Goal: Task Accomplishment & Management: Complete application form

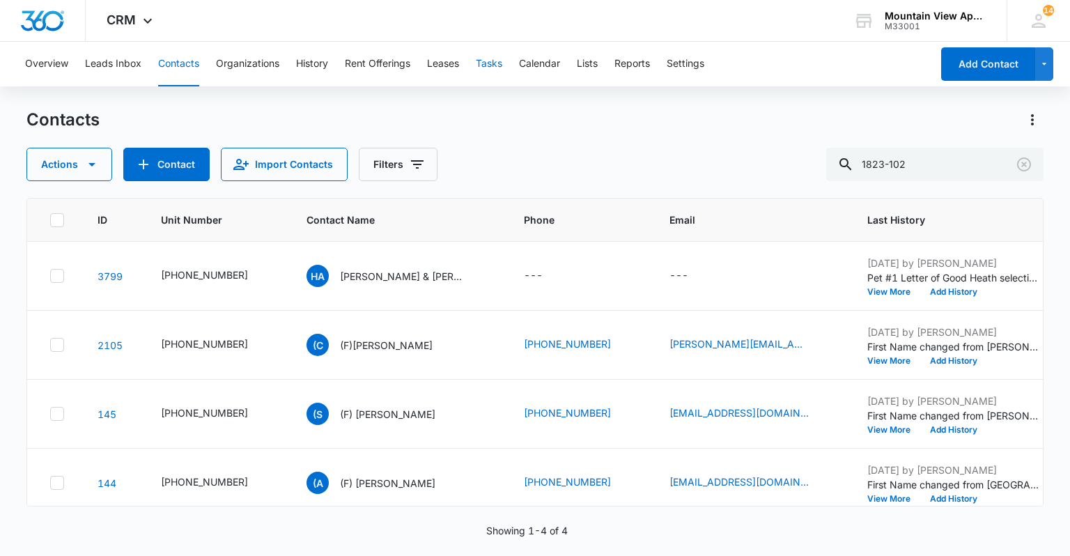
click at [501, 63] on button "Tasks" at bounding box center [489, 64] width 26 height 45
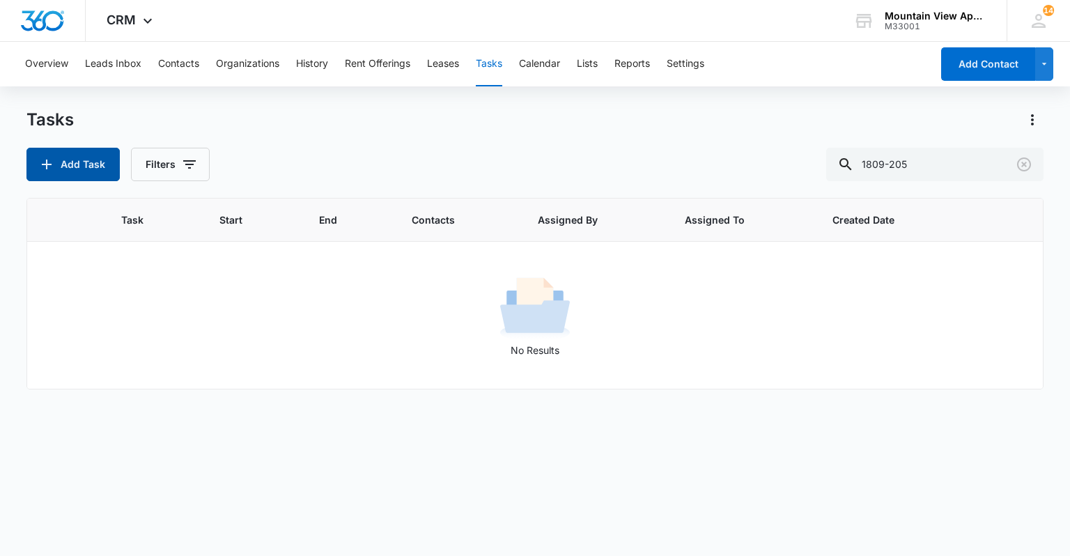
click at [68, 164] on button "Add Task" at bounding box center [72, 164] width 93 height 33
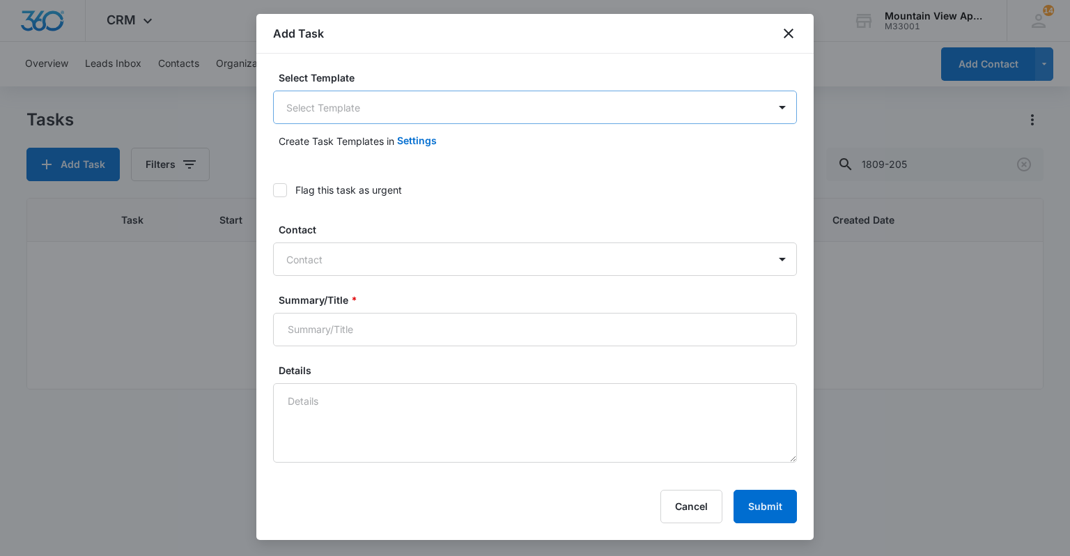
click at [666, 106] on body "CRM Apps Reputation Websites Forms CRM Email Social Content Ads Intelligence Fi…" at bounding box center [535, 278] width 1070 height 556
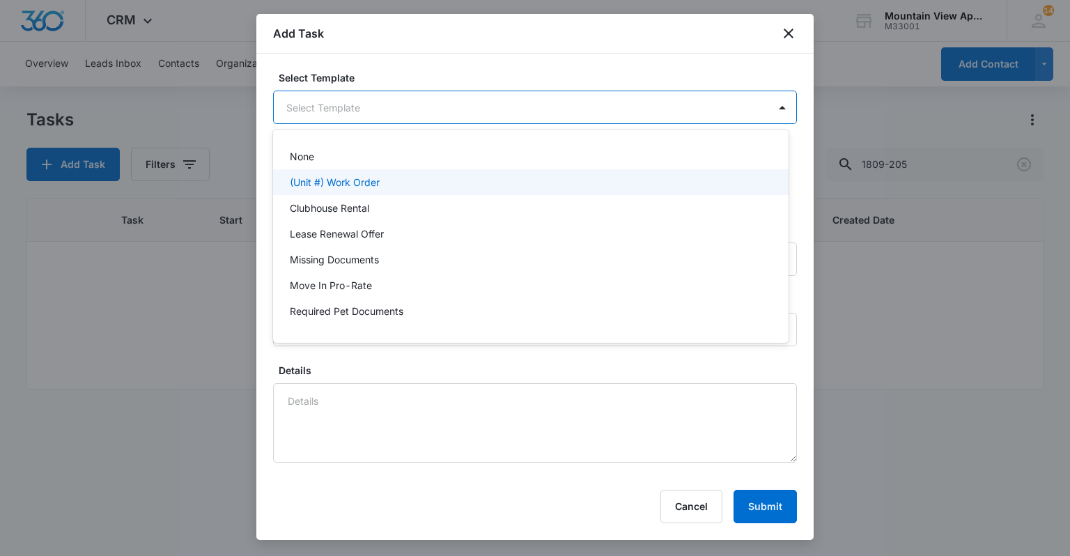
click at [432, 188] on div "(Unit #) Work Order" at bounding box center [529, 182] width 479 height 15
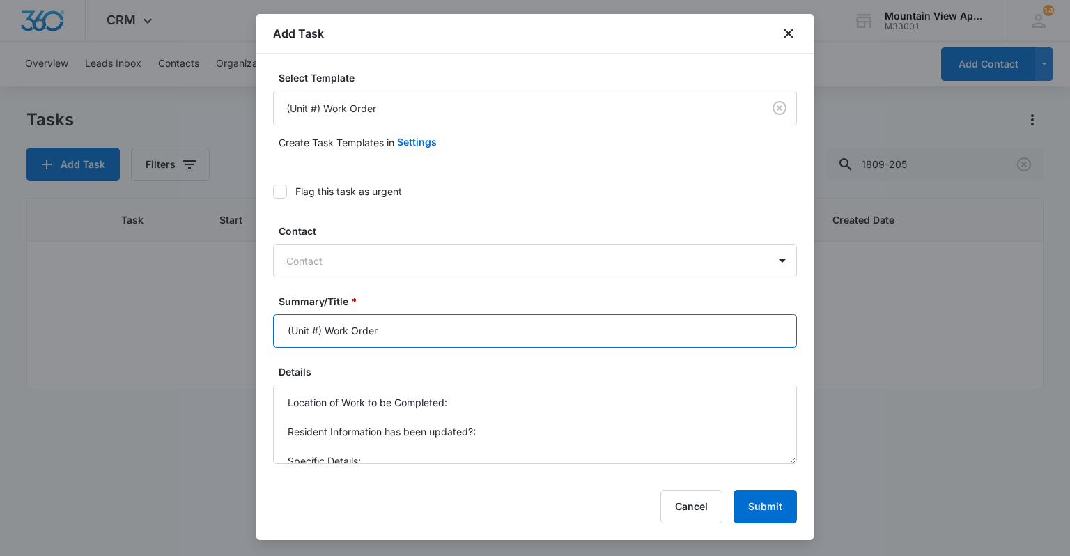
click at [318, 331] on input "(Unit #) Work Order" at bounding box center [535, 330] width 524 height 33
type input "(1849) Work Order"
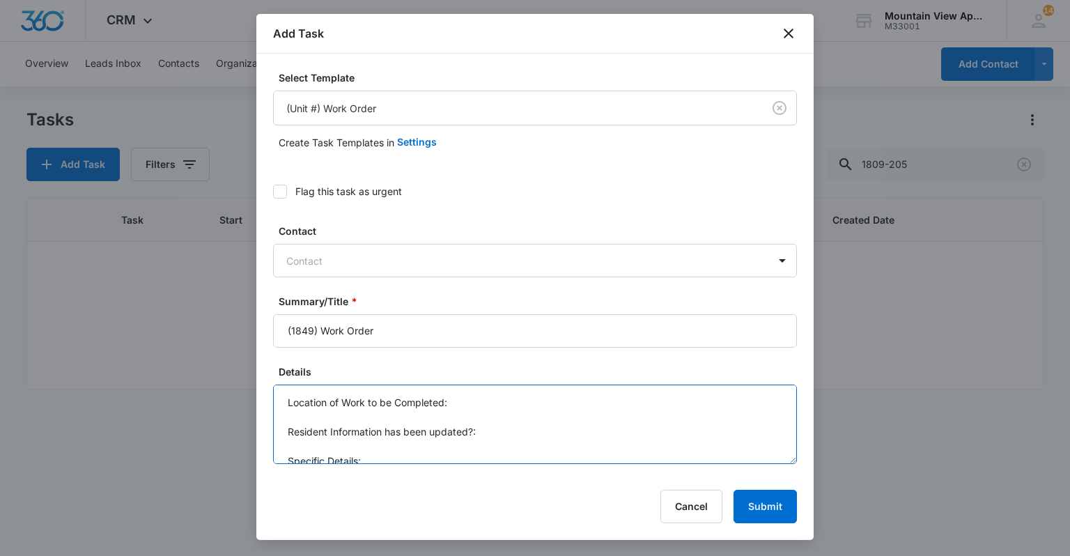
click at [479, 397] on textarea "Location of Work to be Completed: Resident Information has been updated?: Speci…" at bounding box center [535, 423] width 524 height 79
click at [439, 451] on textarea "Location of Work to be Completed: 1849 sidewalk Resident Information has been u…" at bounding box center [535, 423] width 524 height 79
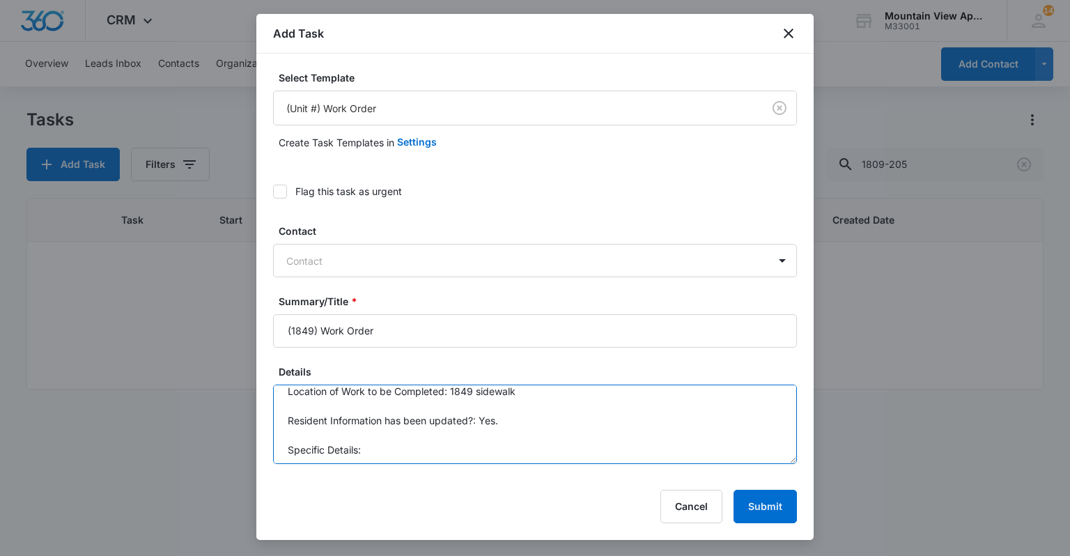
scroll to position [14, 0]
type textarea "Location of Work to be Completed: 1849 sidewalk Resident Information has been u…"
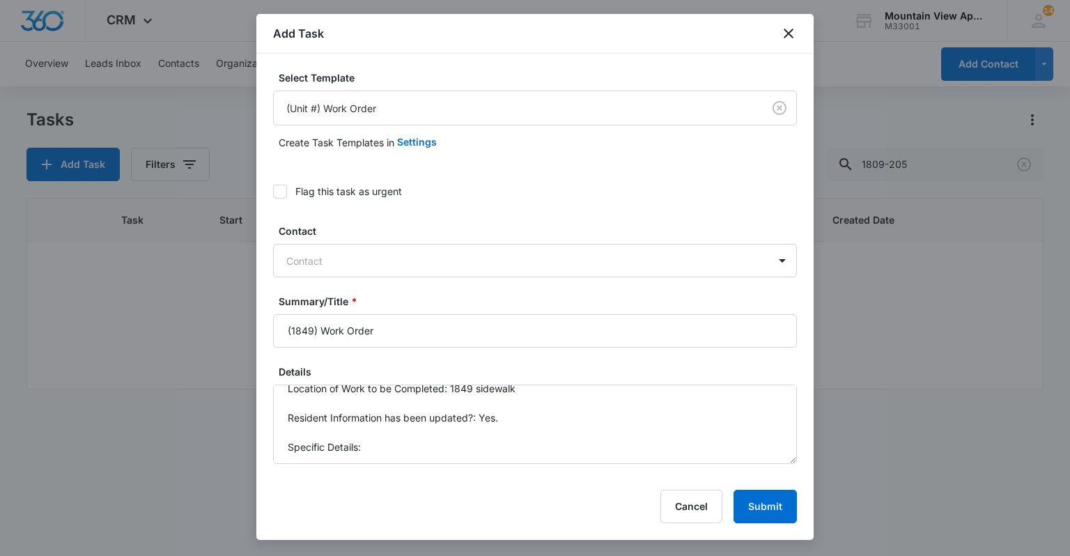
click at [838, 482] on div at bounding box center [535, 278] width 1070 height 556
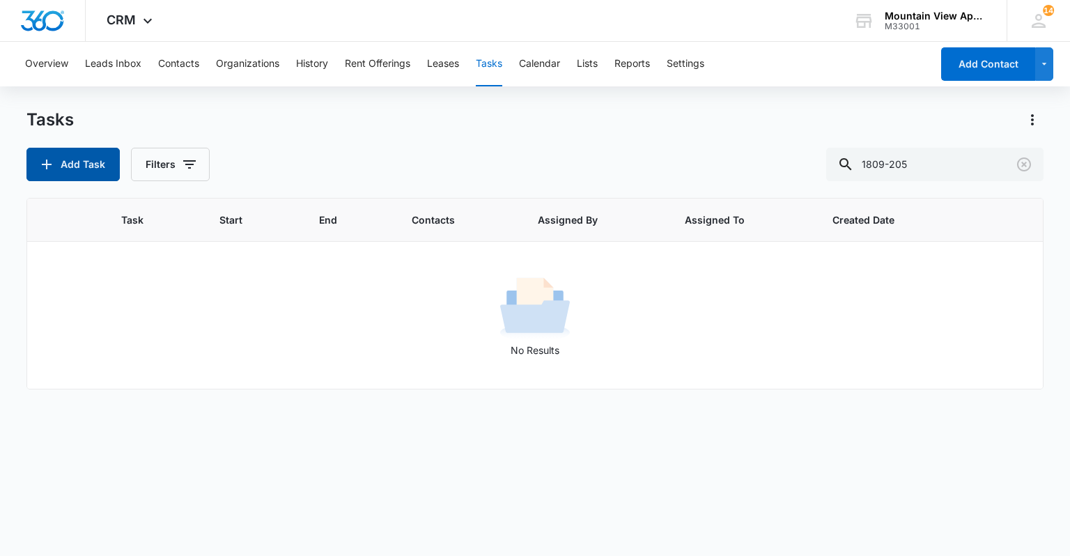
click at [107, 159] on button "Add Task" at bounding box center [72, 164] width 93 height 33
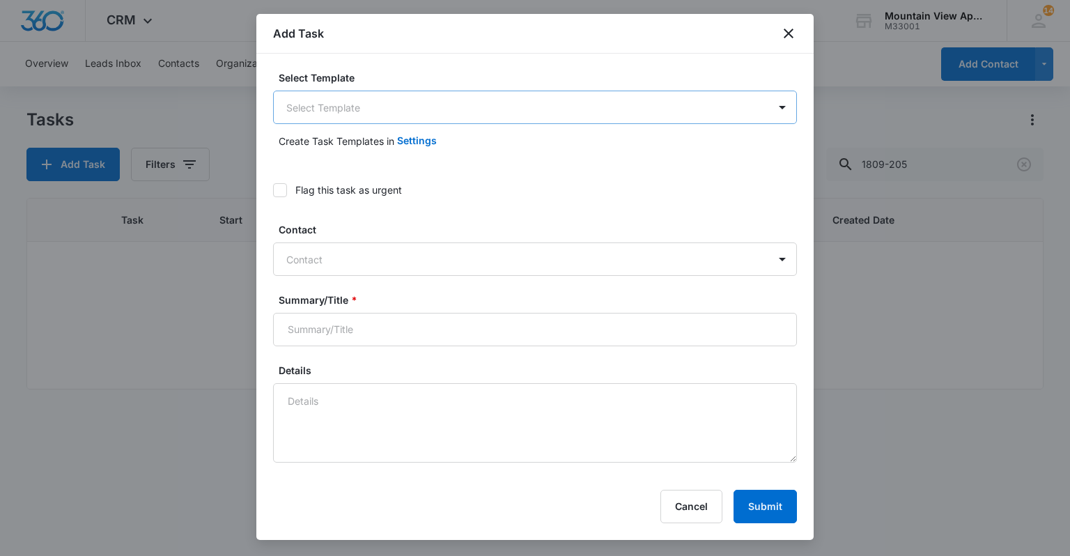
click at [352, 102] on body "CRM Apps Reputation Websites Forms CRM Email Social Content Ads Intelligence Fi…" at bounding box center [535, 278] width 1070 height 556
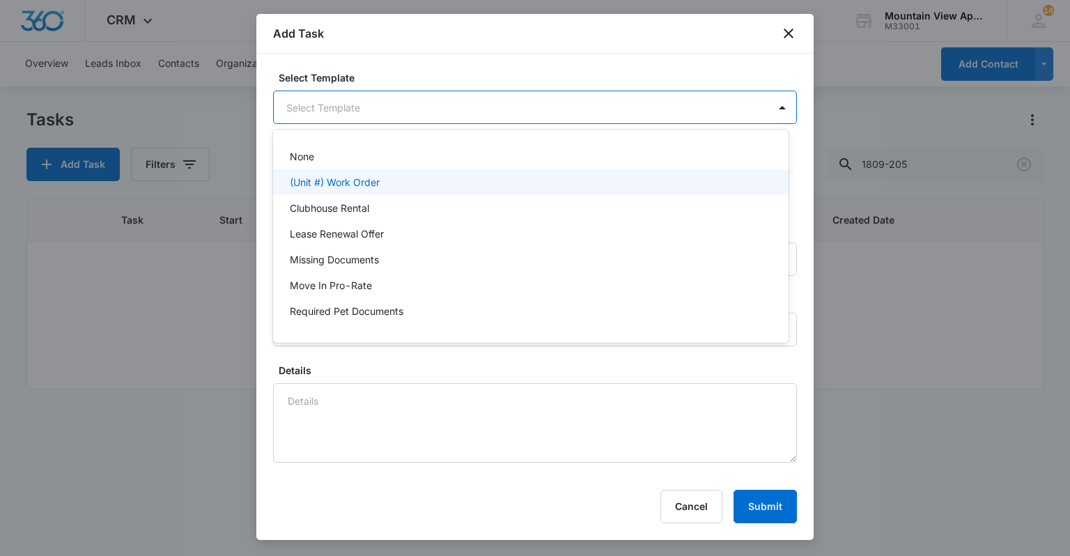
click at [362, 186] on p "(Unit #) Work Order" at bounding box center [335, 182] width 90 height 15
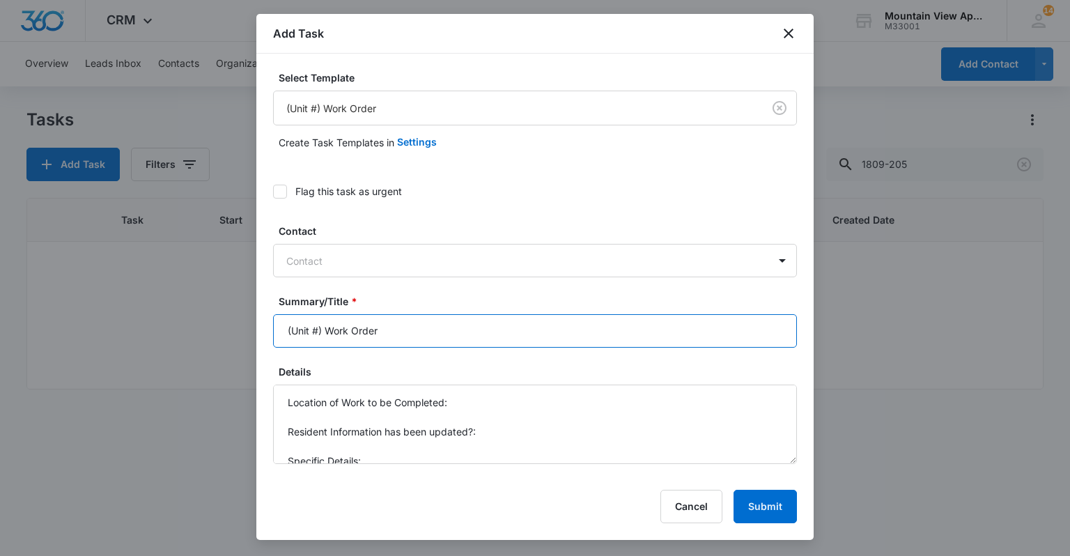
click at [318, 331] on input "(Unit #) Work Order" at bounding box center [535, 330] width 524 height 33
type input "(1849) Work Order"
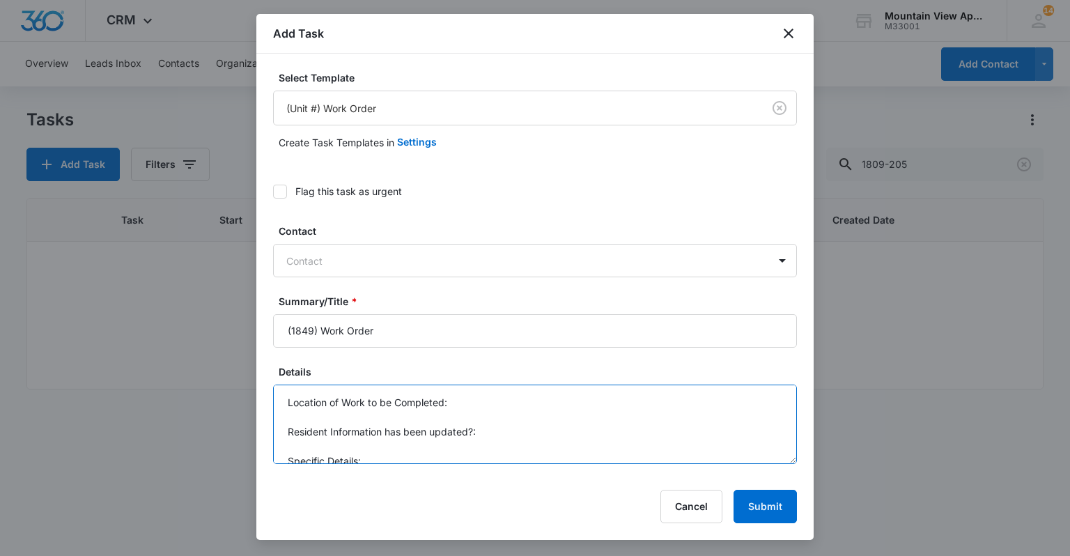
click at [518, 405] on textarea "Location of Work to be Completed: Resident Information has been updated?: Speci…" at bounding box center [535, 423] width 524 height 79
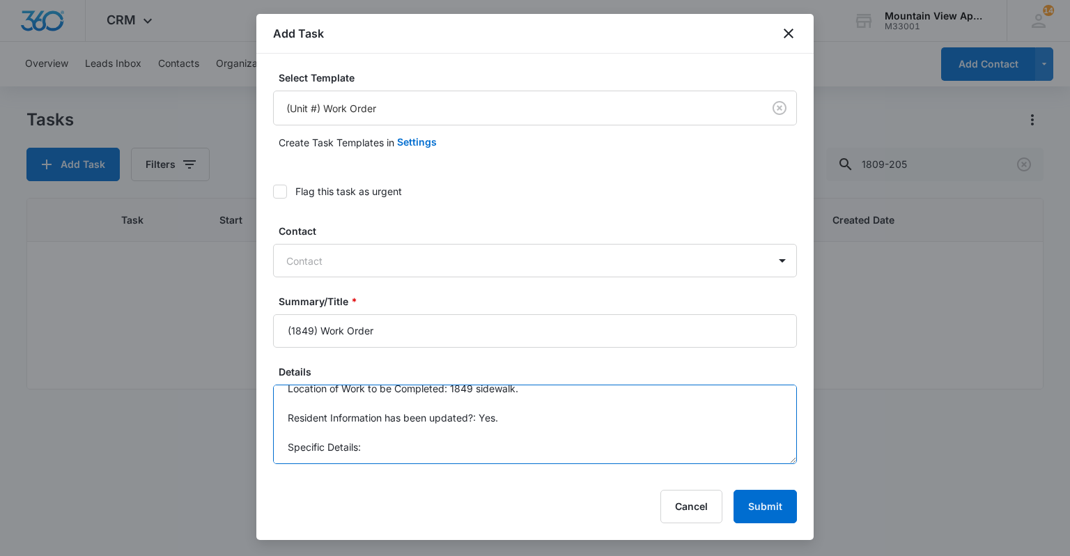
click at [512, 443] on textarea "Location of Work to be Completed: 1849 sidewalk. Resident Information has been …" at bounding box center [535, 423] width 524 height 79
click at [370, 446] on textarea "Location of Work to be Completed: 1849 sidewalk. Resident Information has been …" at bounding box center [535, 423] width 524 height 79
click at [574, 438] on textarea "Location of Work to be Completed: 1849 sidewalk. Resident Information has been …" at bounding box center [535, 423] width 524 height 79
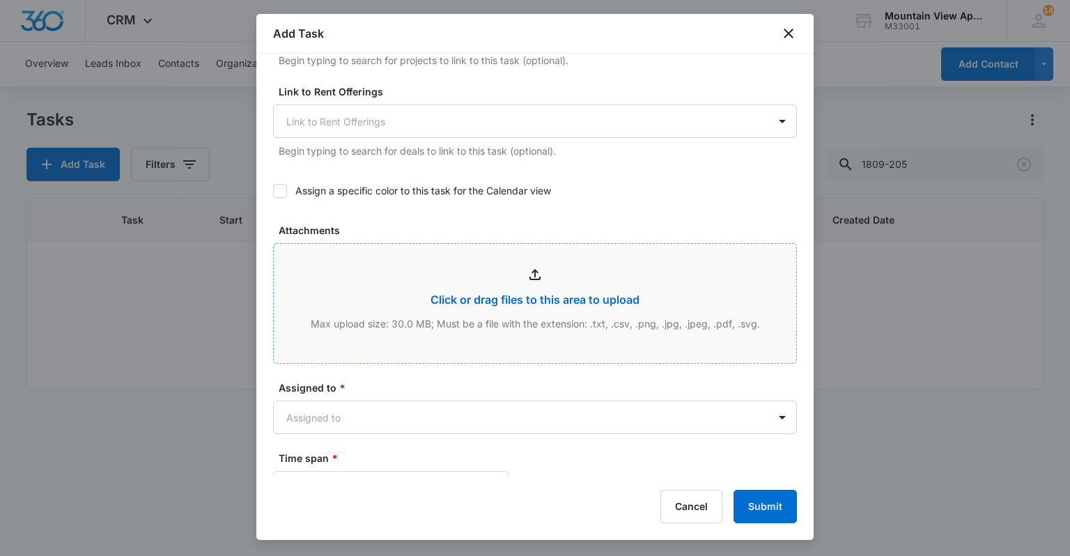
scroll to position [557, 0]
type textarea "Location of Work to be Completed: 1849 sidewalk. Resident Information has been …"
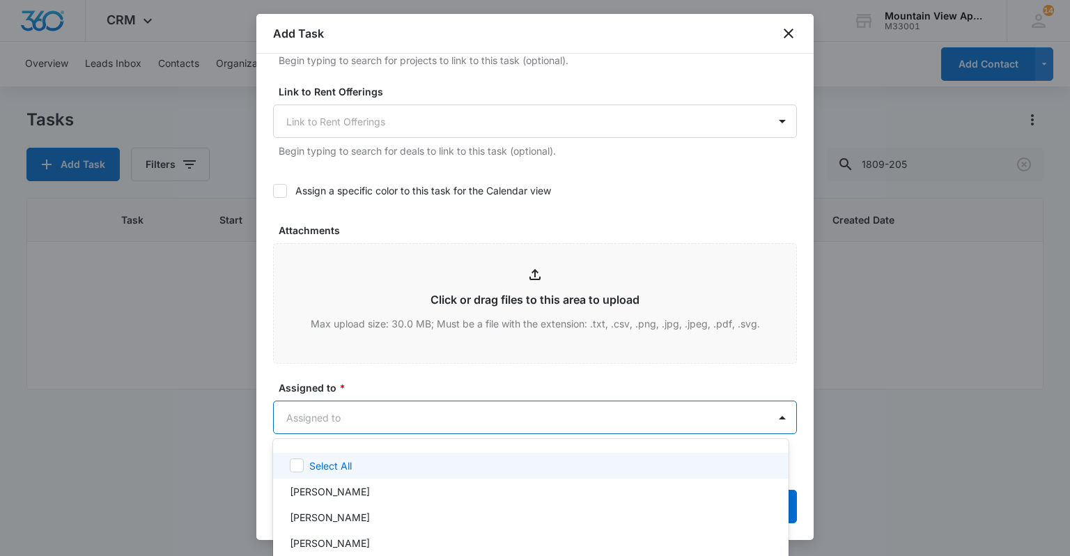
click at [758, 413] on body "CRM Apps Reputation Websites Forms CRM Email Social Content Ads Intelligence Fi…" at bounding box center [535, 278] width 1070 height 556
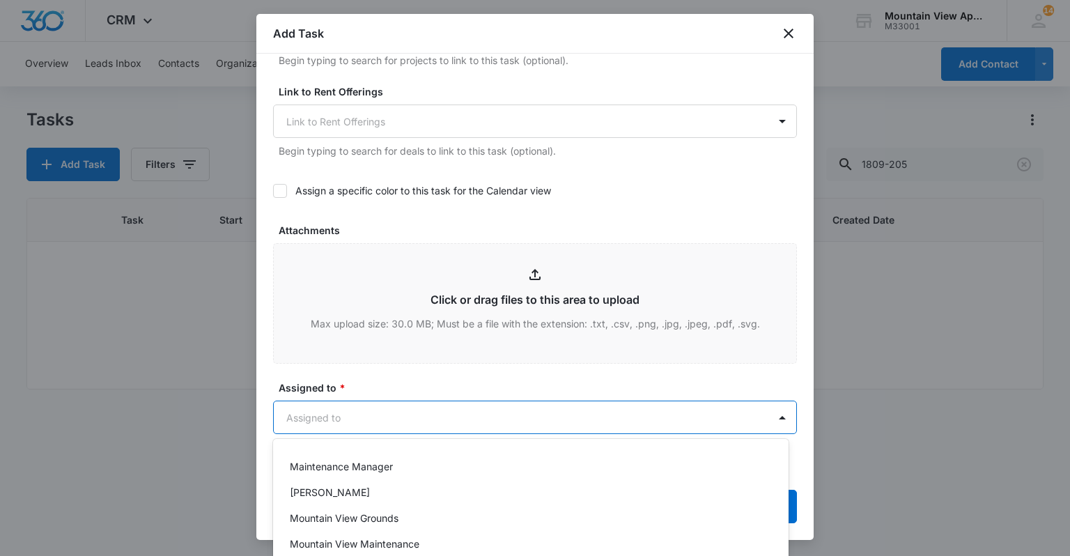
scroll to position [384, 0]
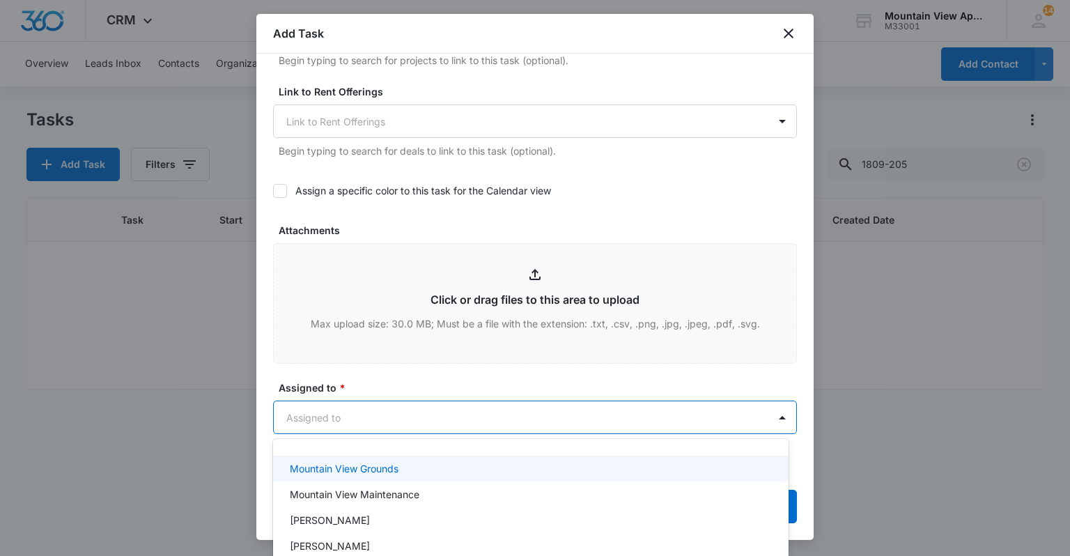
click at [493, 467] on div "Mountain View Grounds" at bounding box center [529, 468] width 479 height 15
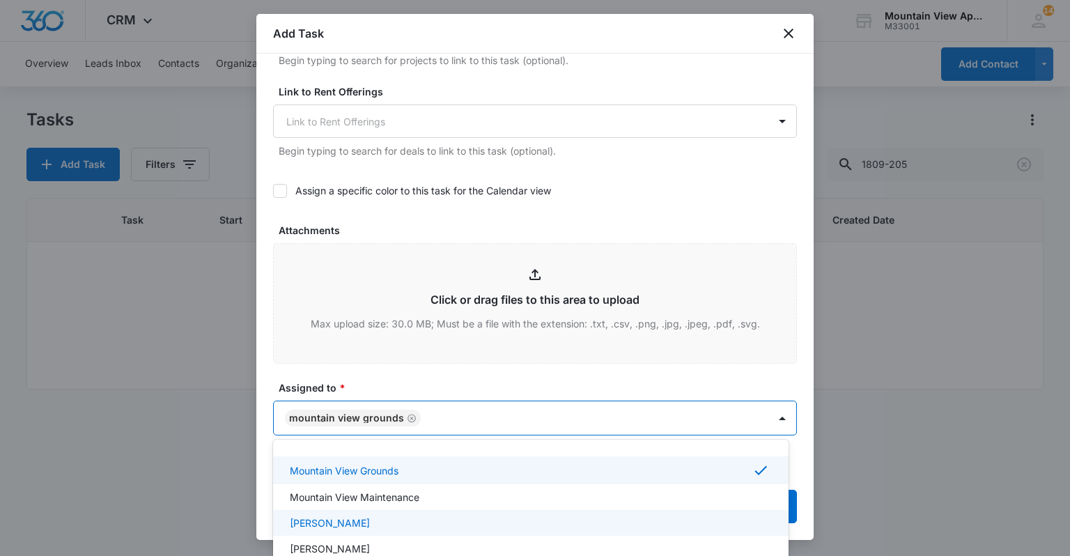
scroll to position [386, 0]
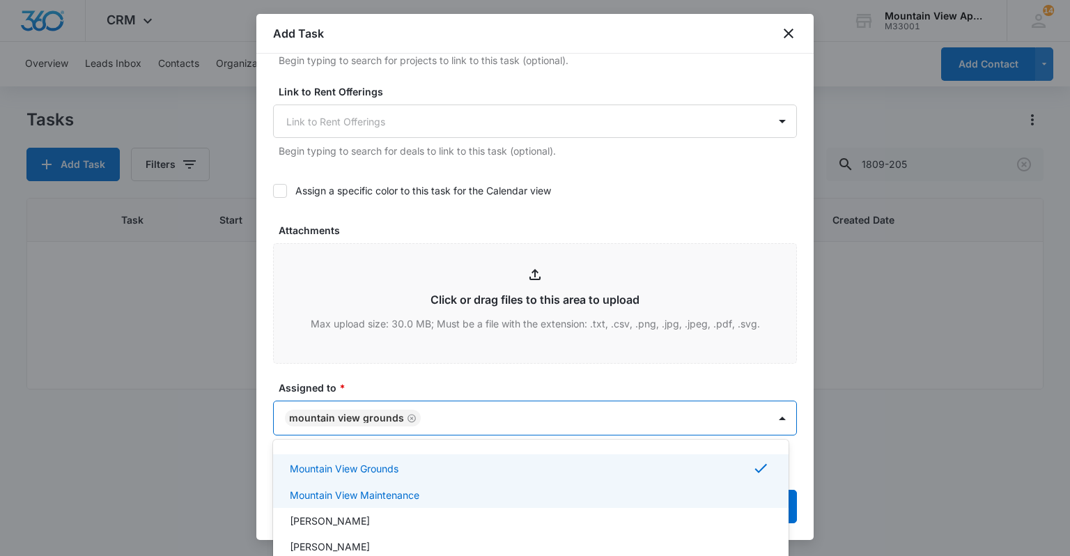
click at [544, 495] on div "Mountain View Maintenance" at bounding box center [529, 494] width 479 height 15
click at [654, 183] on div at bounding box center [535, 278] width 1070 height 556
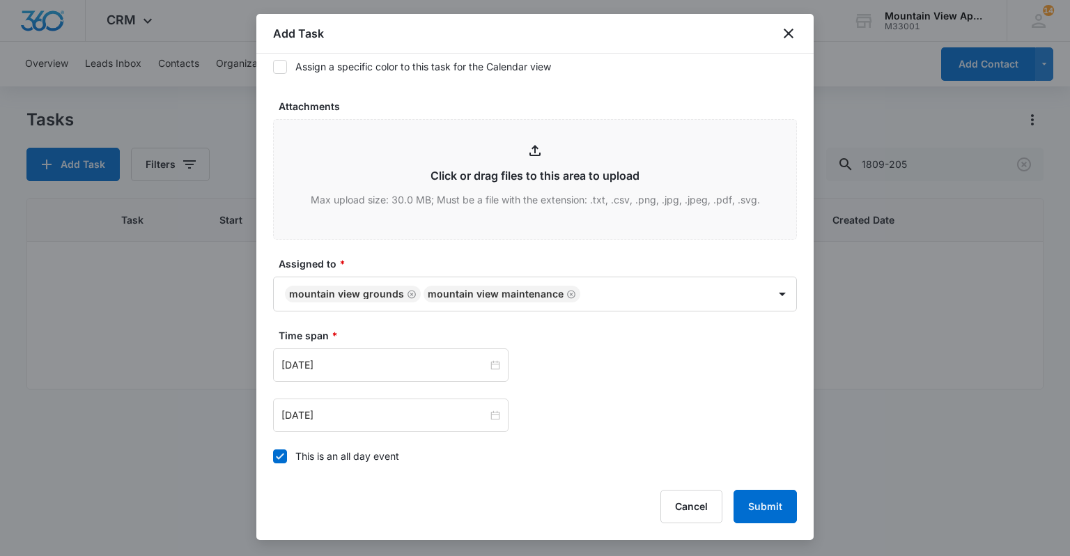
scroll to position [724, 0]
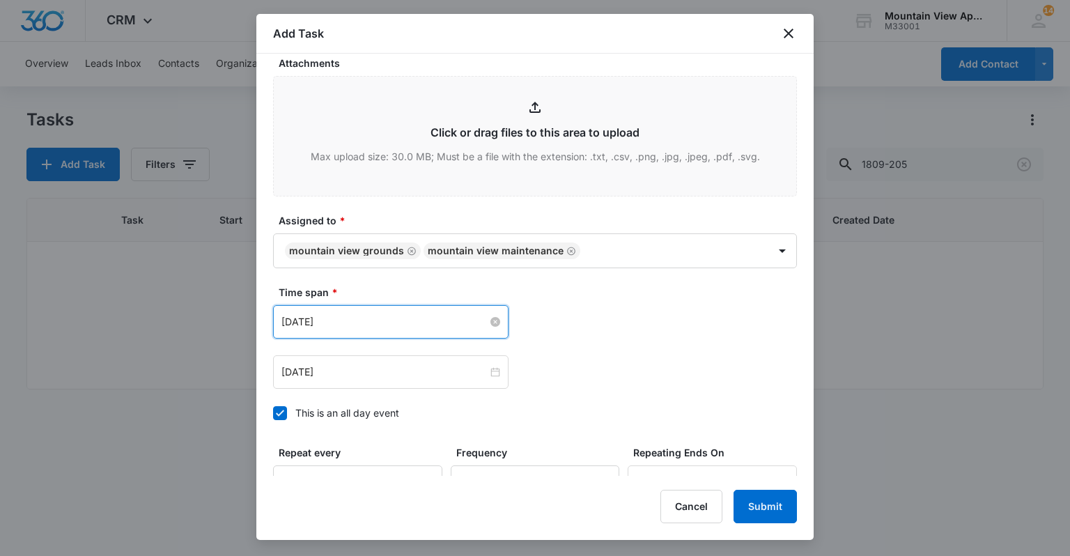
click at [340, 323] on input "[DATE]" at bounding box center [384, 321] width 206 height 15
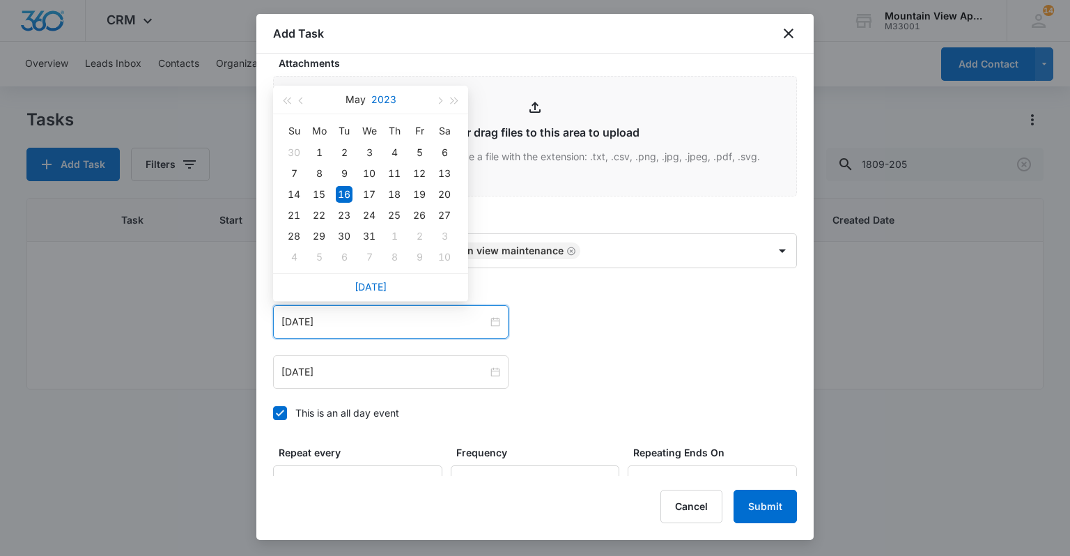
click at [386, 97] on button "2023" at bounding box center [383, 100] width 25 height 28
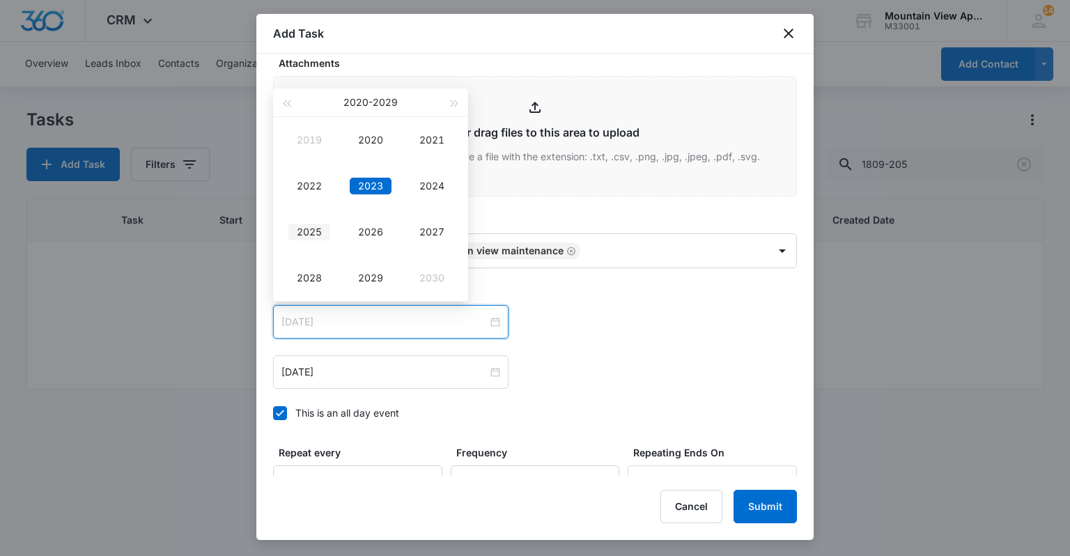
click at [308, 219] on td "2025" at bounding box center [309, 232] width 61 height 46
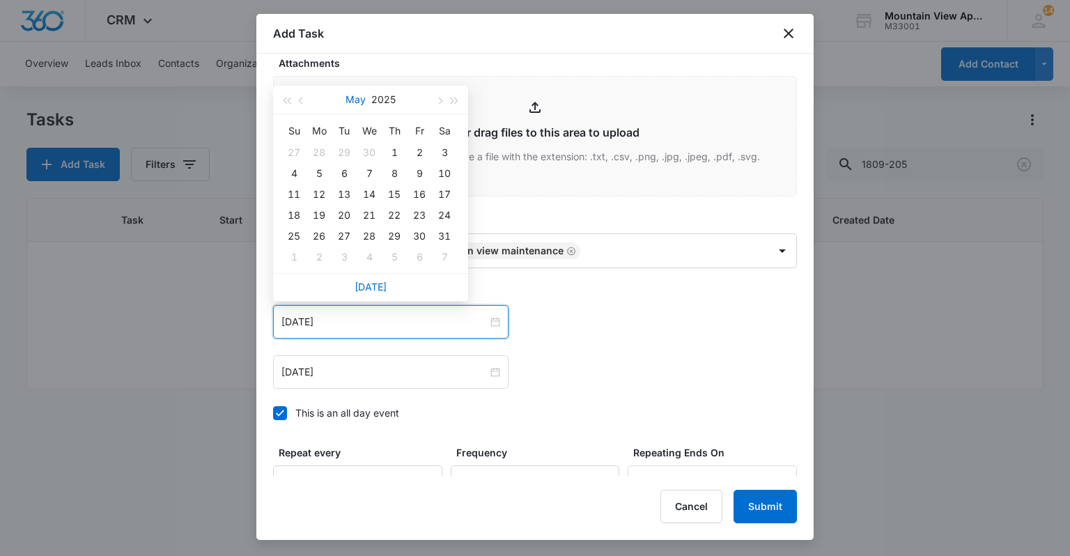
click at [345, 97] on button "May" at bounding box center [355, 100] width 20 height 28
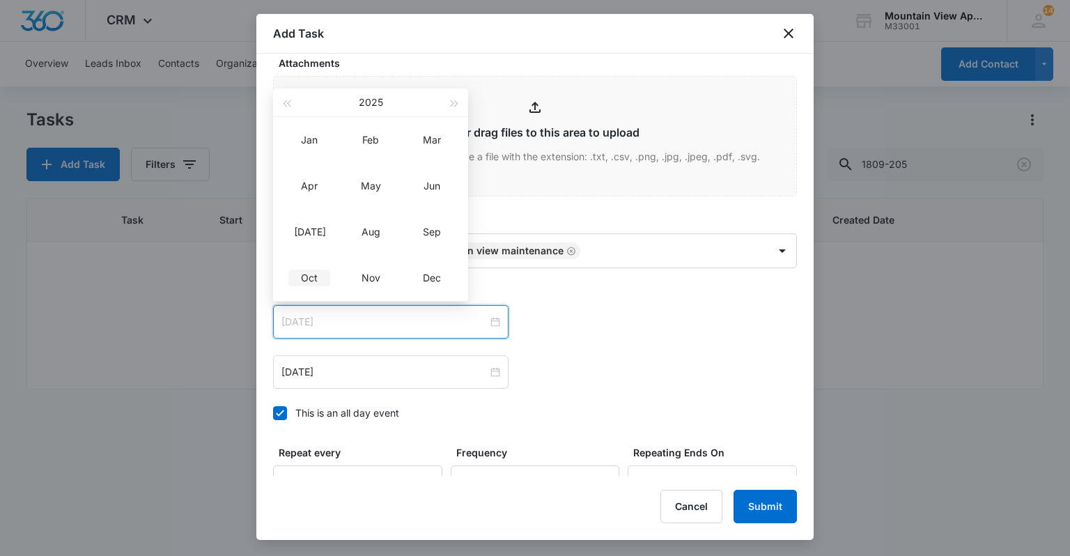
click at [312, 272] on div "Oct" at bounding box center [309, 277] width 42 height 17
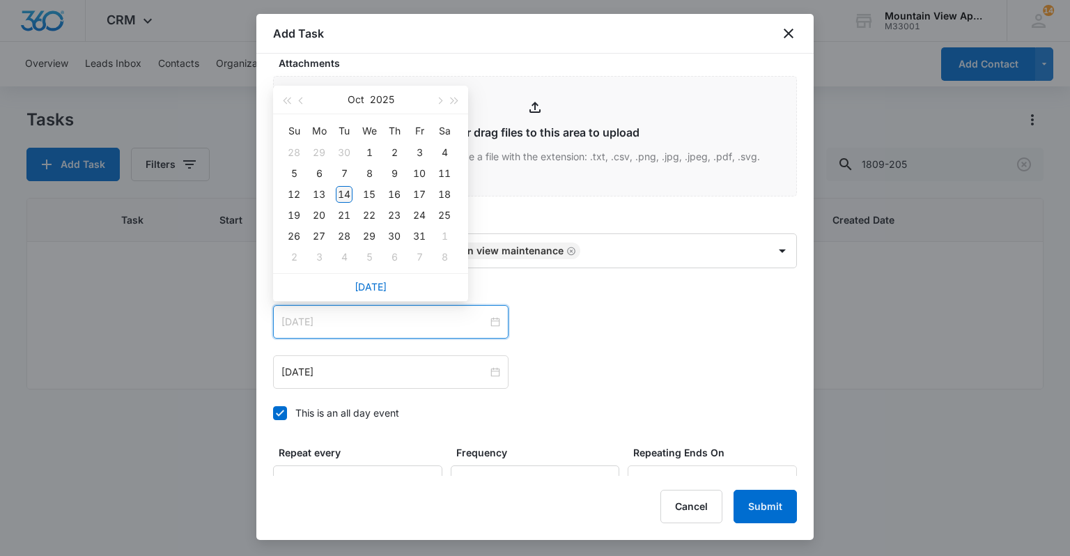
type input "[DATE]"
click at [347, 195] on div "14" at bounding box center [344, 194] width 17 height 17
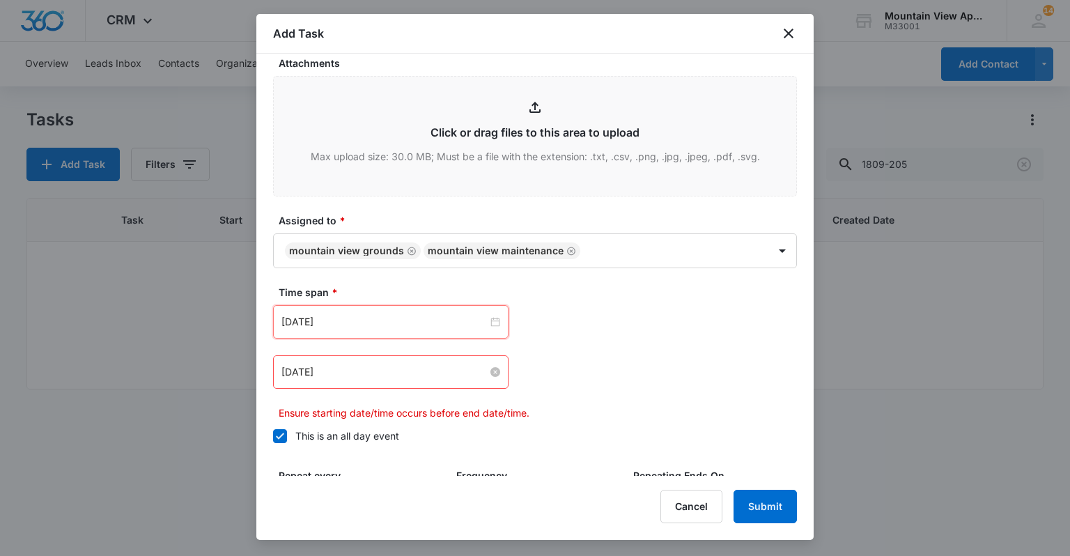
click at [331, 373] on input "[DATE]" at bounding box center [384, 371] width 206 height 15
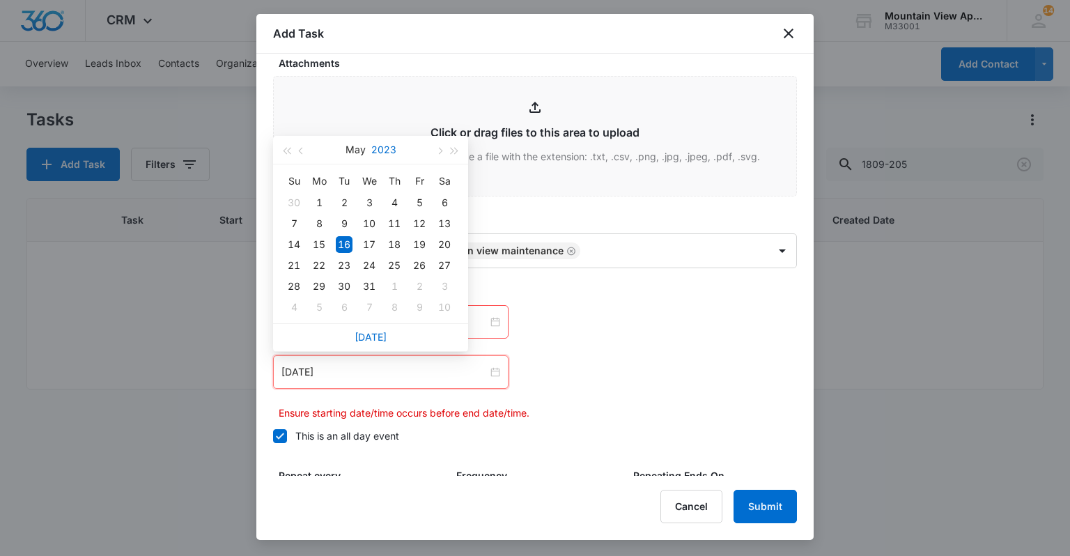
click at [382, 155] on button "2023" at bounding box center [383, 150] width 25 height 28
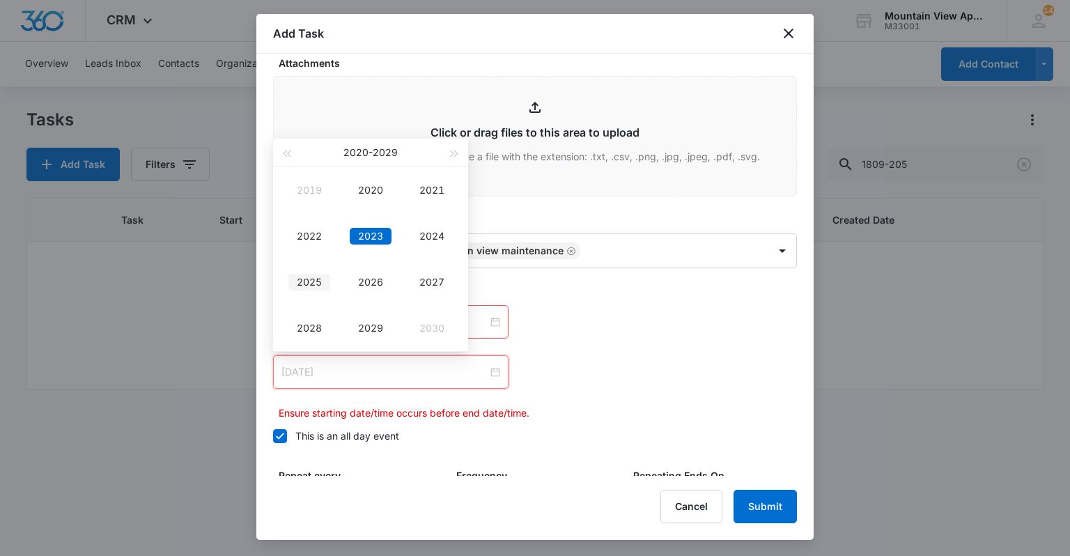
click at [325, 276] on div "2025" at bounding box center [309, 282] width 42 height 17
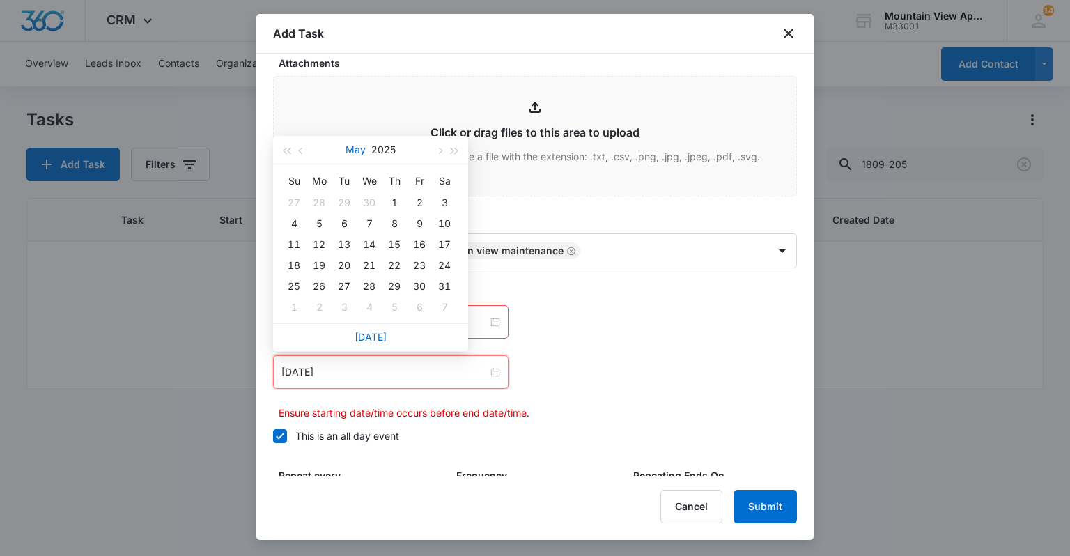
click at [351, 155] on button "May" at bounding box center [355, 150] width 20 height 28
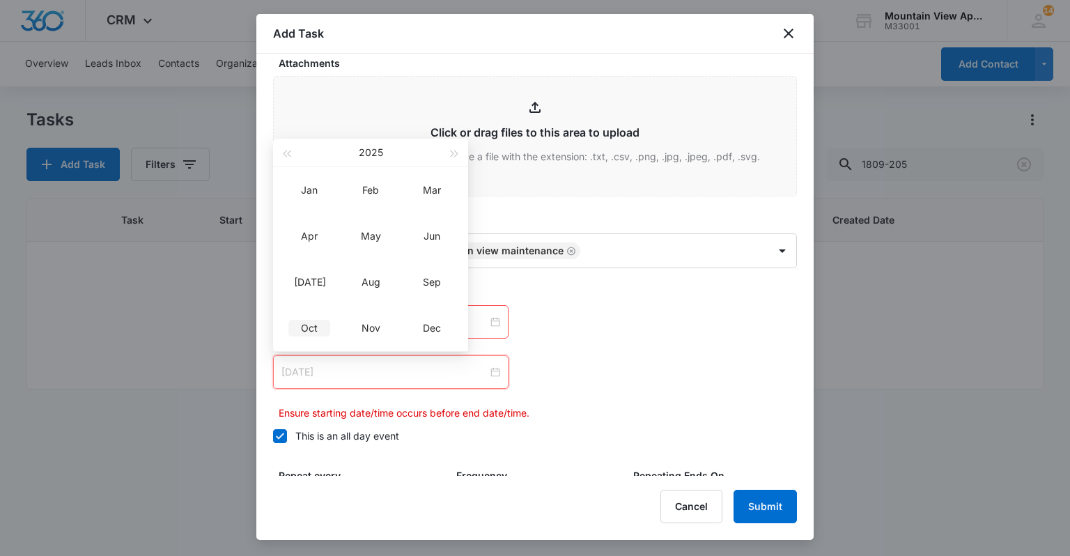
click at [318, 327] on div "Oct" at bounding box center [309, 328] width 42 height 17
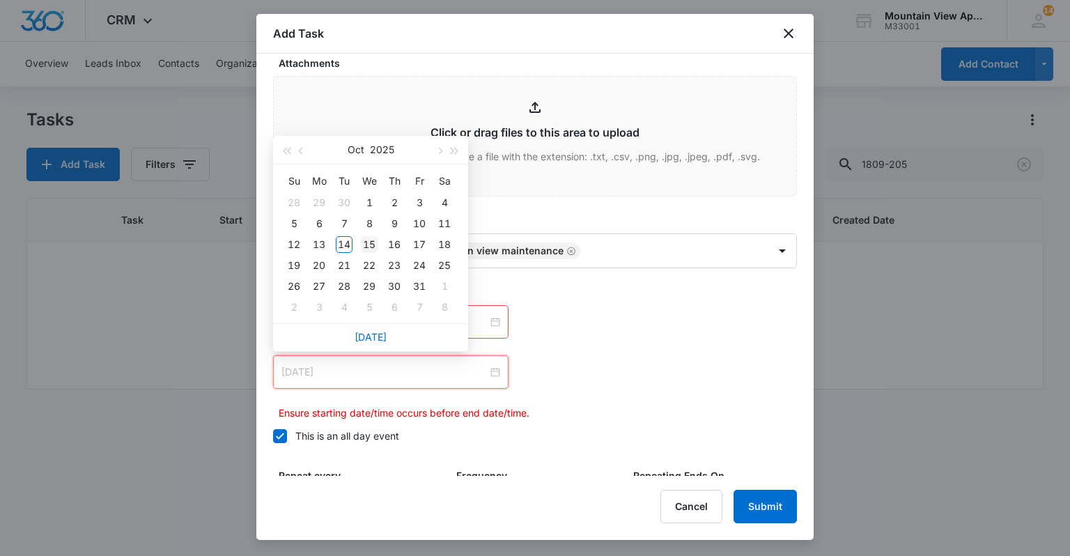
type input "[DATE]"
click at [368, 242] on div "15" at bounding box center [369, 244] width 17 height 17
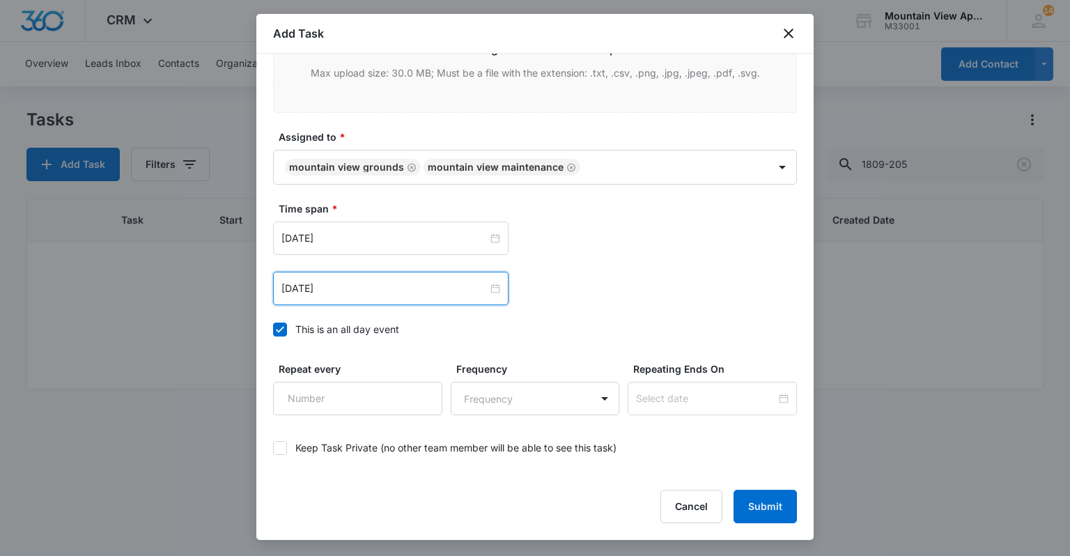
scroll to position [863, 0]
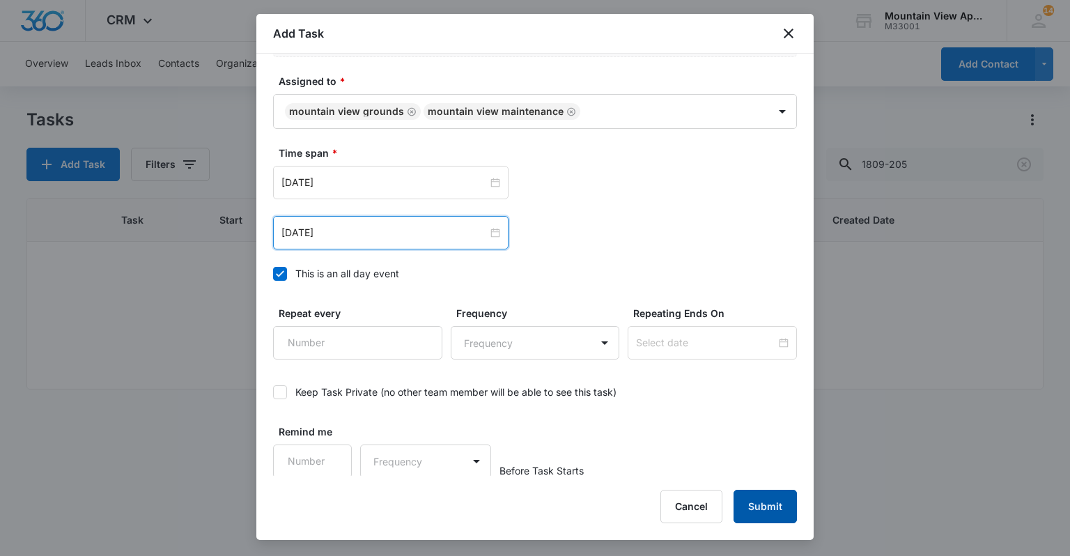
click at [774, 513] on button "Submit" at bounding box center [764, 506] width 63 height 33
